Goal: Task Accomplishment & Management: Manage account settings

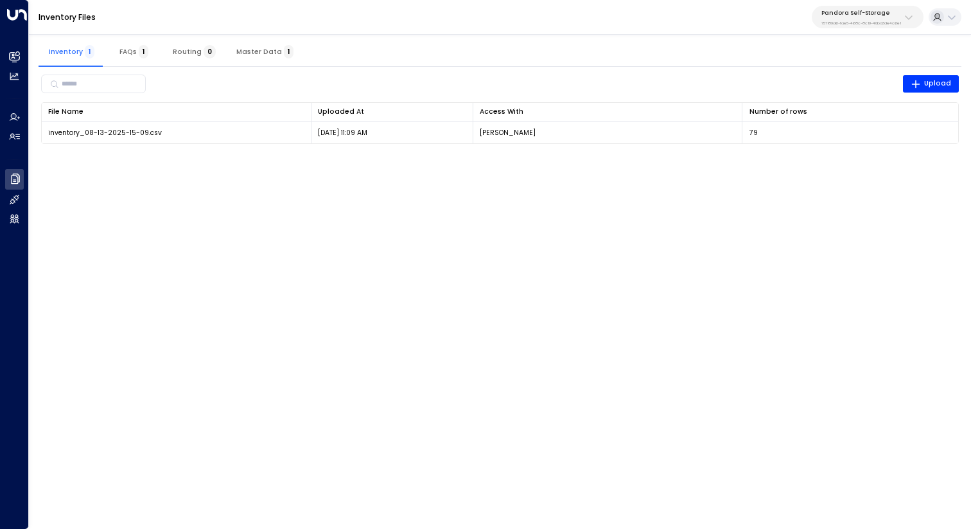
click at [851, 14] on p "Pandora Self-Storage" at bounding box center [862, 13] width 80 height 8
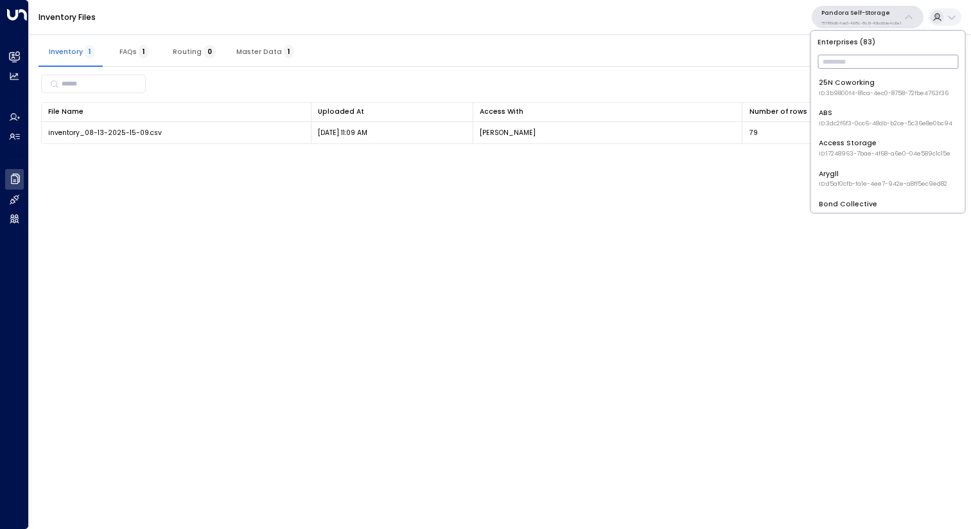
click at [857, 67] on input "text" at bounding box center [888, 61] width 141 height 21
click at [851, 59] on input "text" at bounding box center [888, 61] width 141 height 21
type input "****"
click at [856, 82] on div "Huckletree ID: b7af8320-f128-4349-a726-f388528d82b5" at bounding box center [883, 88] width 128 height 20
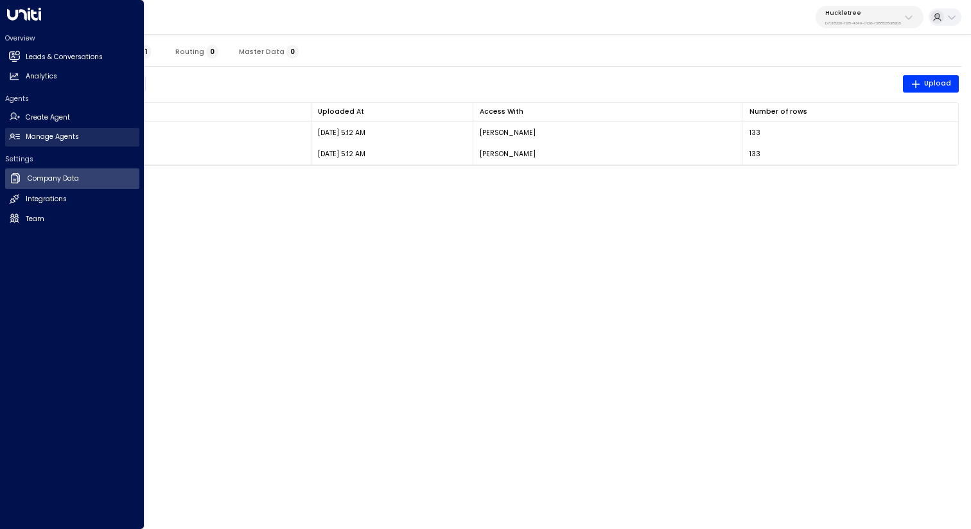
click at [21, 135] on link "Manage Agents Manage Agents" at bounding box center [72, 137] width 134 height 19
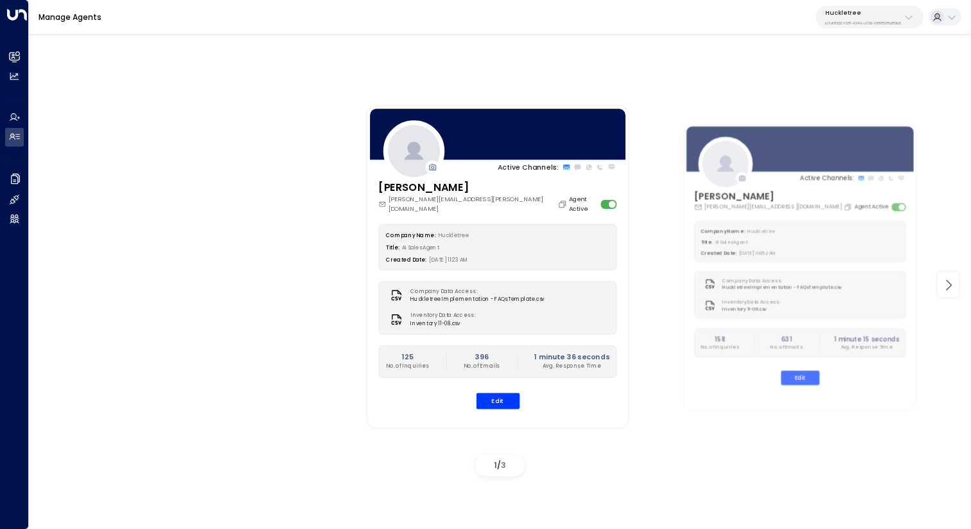
click at [952, 284] on icon at bounding box center [948, 284] width 15 height 15
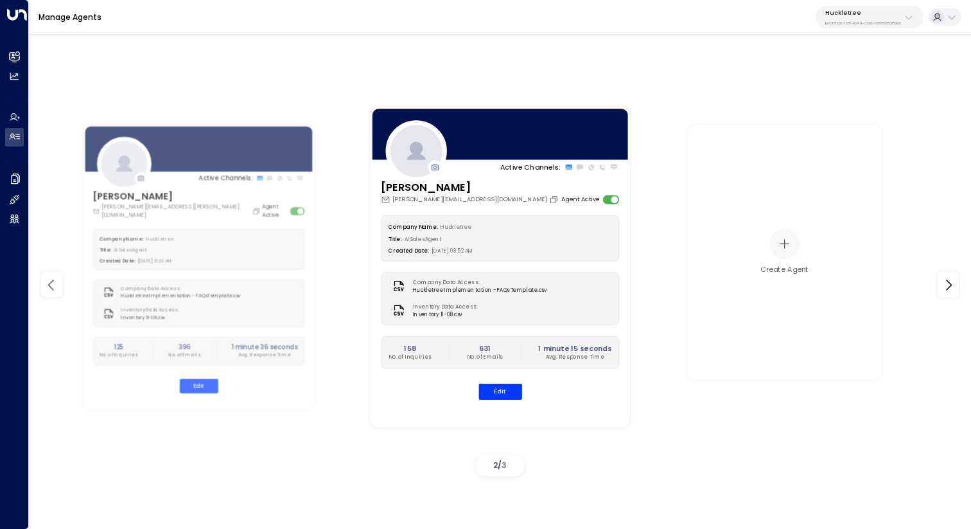
click at [51, 287] on icon at bounding box center [51, 284] width 6 height 11
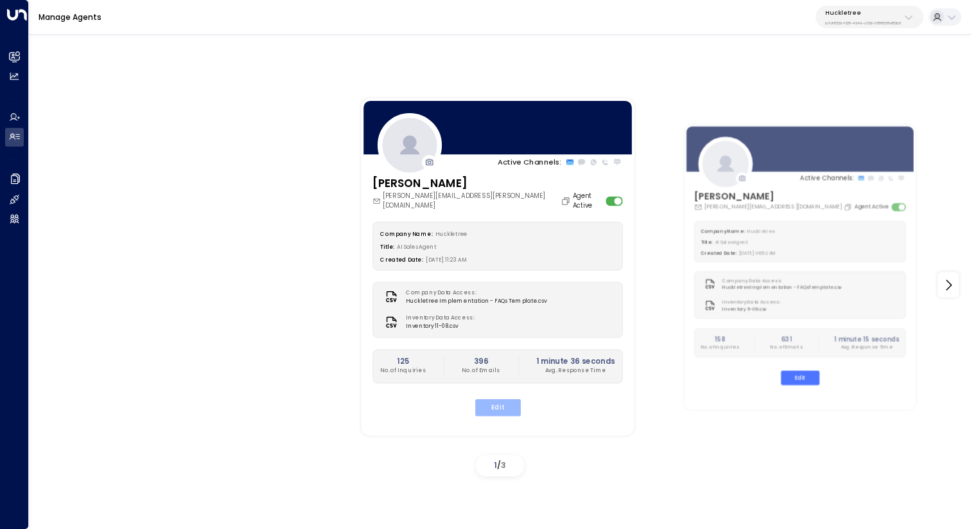
click at [504, 399] on button "Edit" at bounding box center [498, 407] width 46 height 17
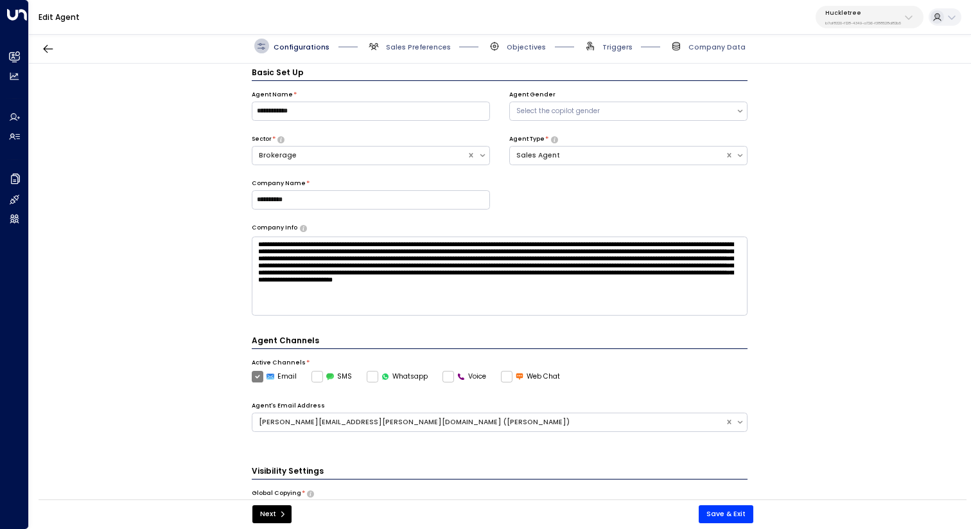
scroll to position [14, 0]
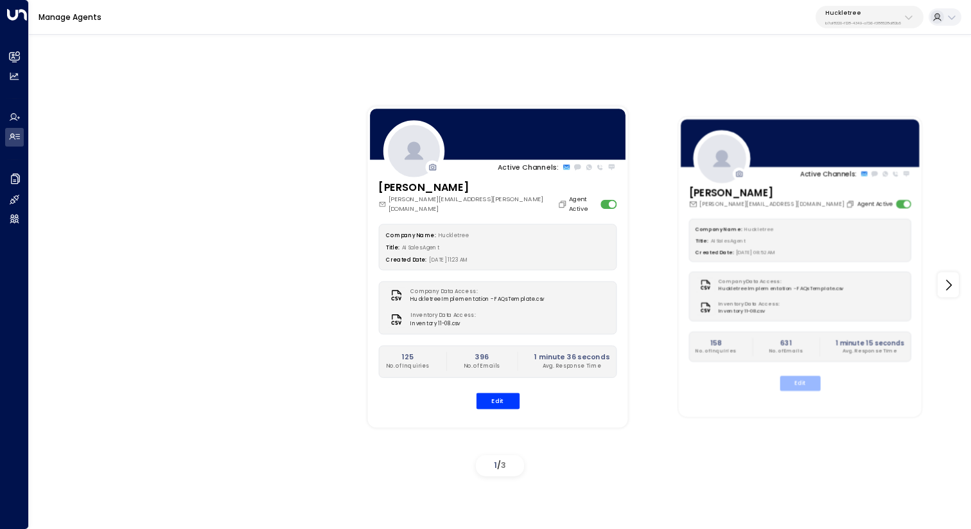
click at [799, 380] on button "Edit" at bounding box center [801, 383] width 40 height 15
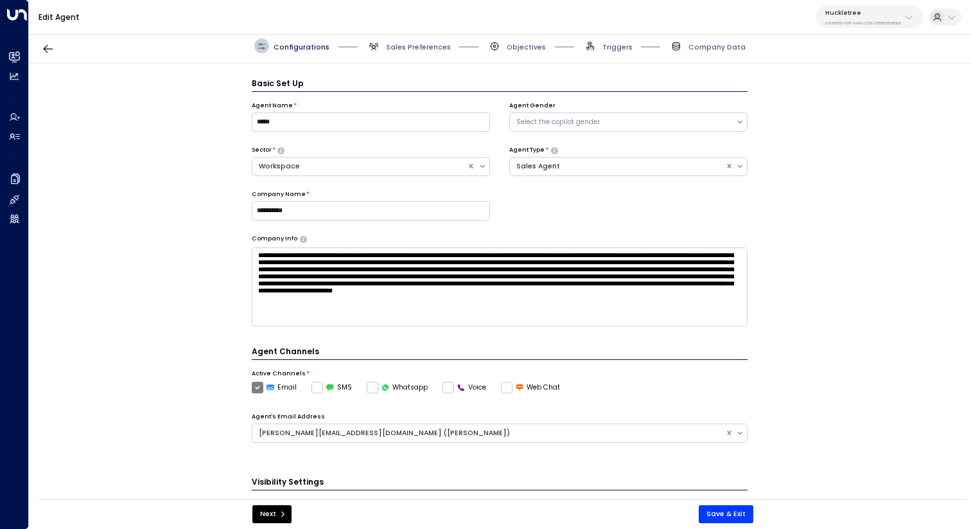
scroll to position [14, 0]
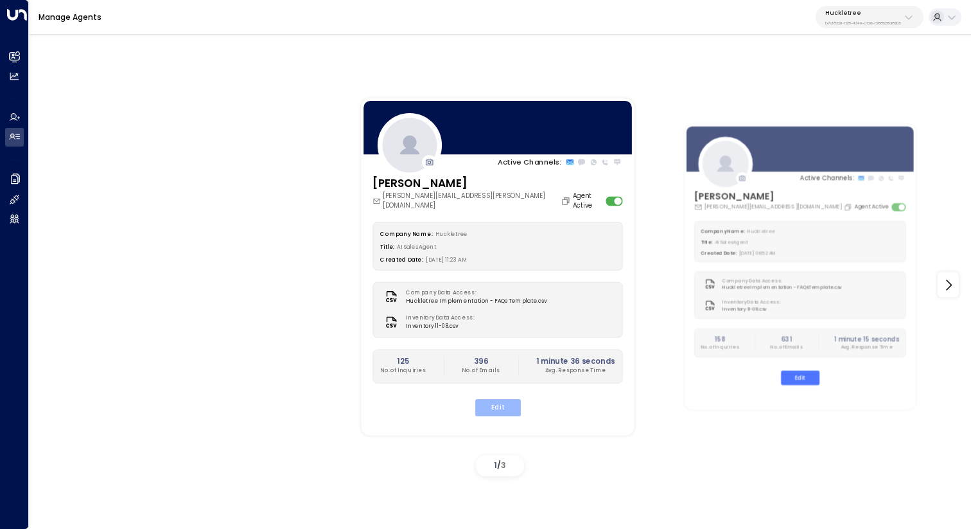
click at [501, 399] on button "Edit" at bounding box center [498, 407] width 46 height 17
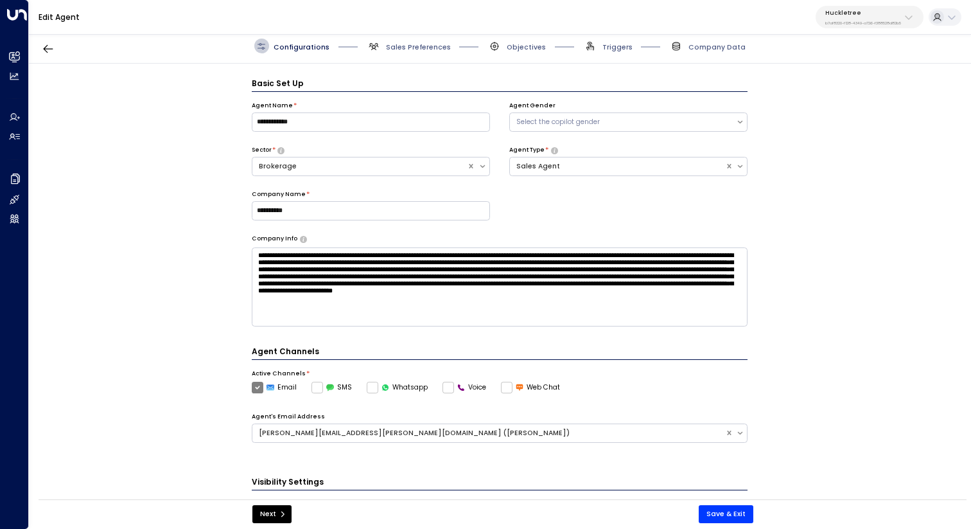
click at [179, 215] on div "**********" at bounding box center [500, 285] width 942 height 442
click at [130, 197] on div "**********" at bounding box center [500, 285] width 942 height 442
click at [49, 54] on icon "button" at bounding box center [48, 48] width 13 height 13
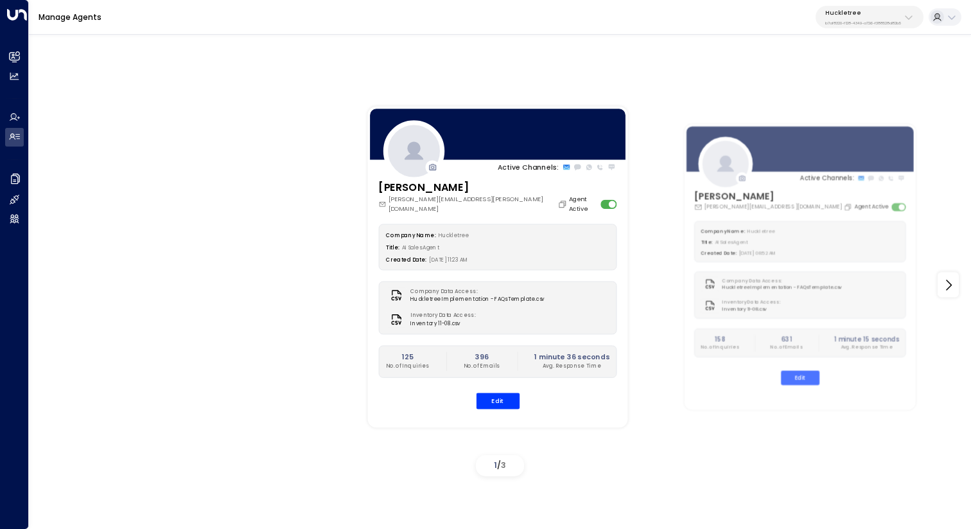
click at [152, 155] on div "Active Channels: [PERSON_NAME] [PERSON_NAME][EMAIL_ADDRESS][PERSON_NAME][DOMAIN…" at bounding box center [500, 285] width 894 height 393
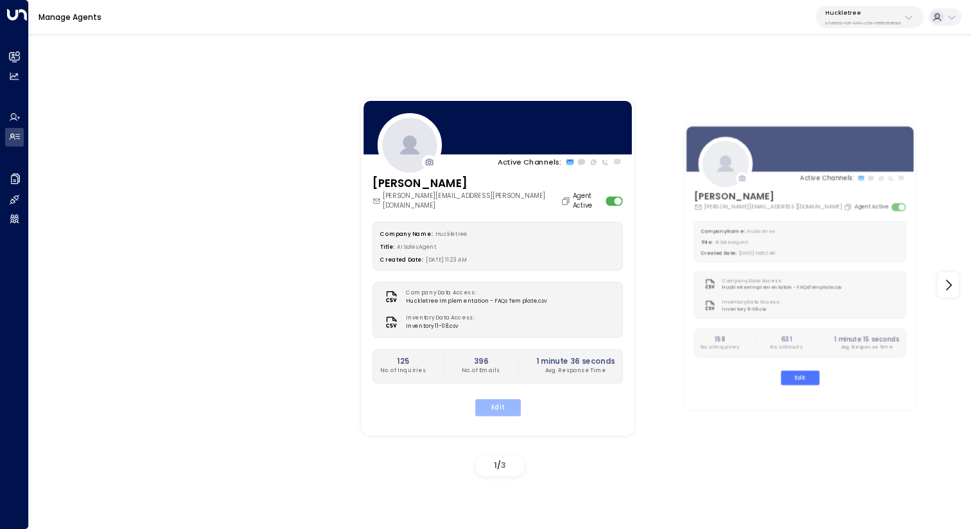
click at [510, 403] on button "Edit" at bounding box center [498, 407] width 46 height 17
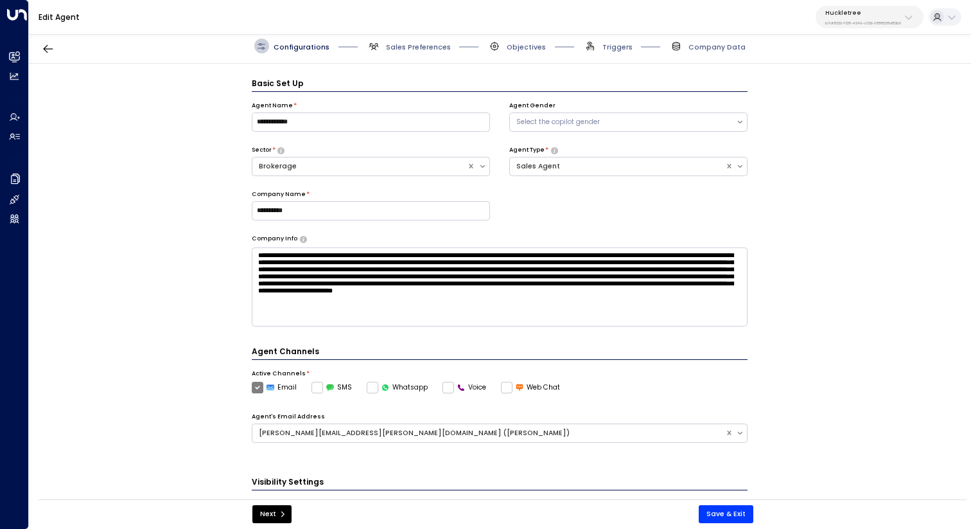
scroll to position [14, 0]
